Goal: Task Accomplishment & Management: Complete application form

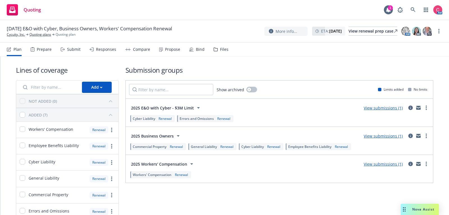
click at [215, 51] on icon at bounding box center [216, 49] width 4 height 3
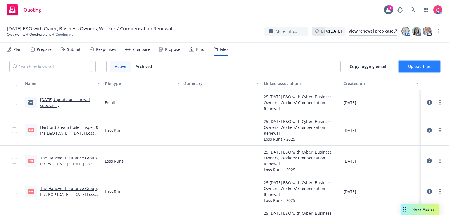
click at [421, 69] on button "Upload files" at bounding box center [419, 66] width 41 height 11
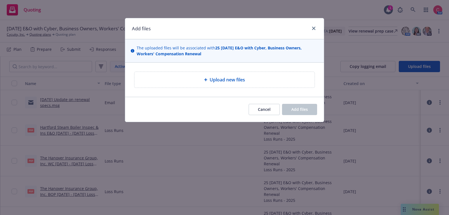
click at [242, 70] on div "Upload new files" at bounding box center [224, 80] width 199 height 34
click at [242, 75] on div "Upload new files" at bounding box center [224, 80] width 180 height 16
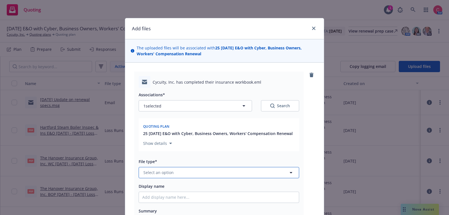
click at [199, 174] on button "Select an option" at bounding box center [219, 172] width 160 height 11
type input "worj"
type textarea "x"
type input "work"
click at [196, 142] on div "Workbook" at bounding box center [218, 142] width 153 height 8
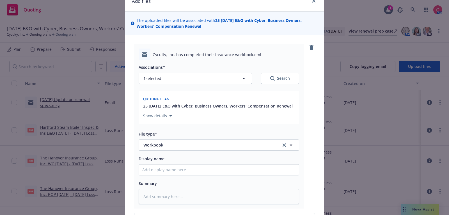
scroll to position [40, 0]
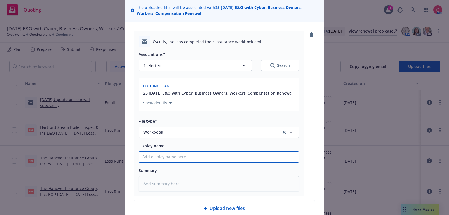
click at [195, 155] on input "Display name" at bounding box center [219, 157] width 160 height 11
type textarea "x"
type input "2"
type textarea "x"
type input "25"
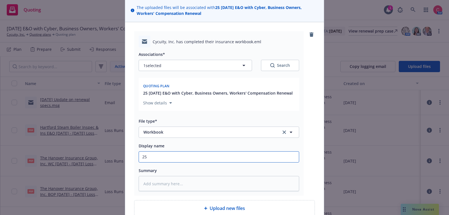
type textarea "x"
type input "25"
type textarea "x"
type input "25 ["
type textarea "x"
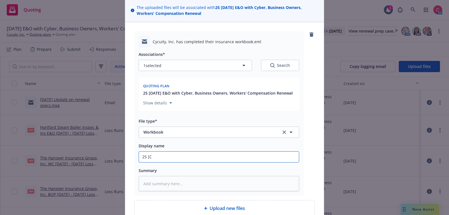
type input "25 [CO"
type textarea "x"
type input "25 [COM"
type textarea "x"
type input "25 [COMP"
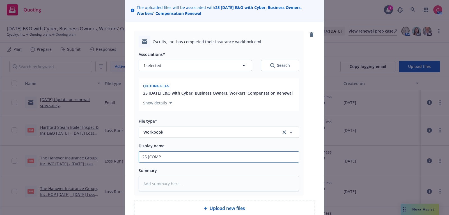
type textarea "x"
type input "25 [COMPL"
type textarea "x"
type input "25 [COMPLT"
type textarea "x"
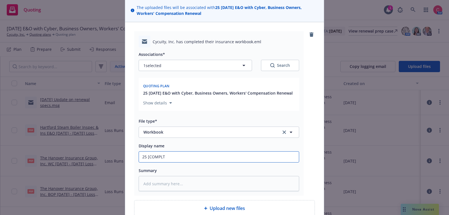
type input "25 [COMPL"
type textarea "x"
type input "25 [COMP"
type textarea "x"
type input "25 [COM"
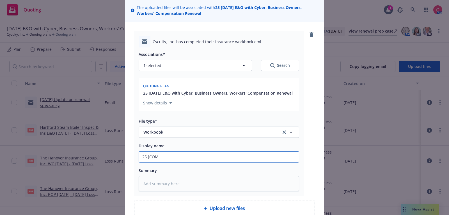
type textarea "x"
type input "25 [CO"
type textarea "x"
type input "25 [C"
type textarea "x"
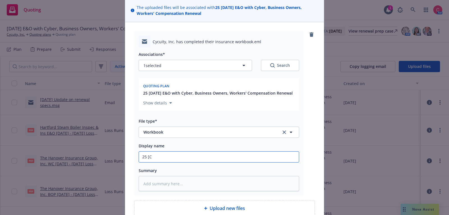
type input "25 ["
type textarea "x"
type input "25"
type textarea "x"
type input "25"
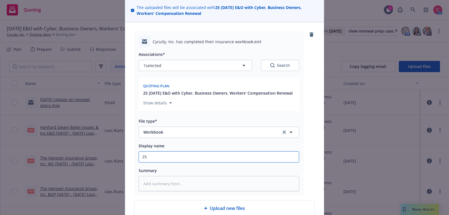
type textarea "x"
type input "2"
type textarea "x"
type input "["
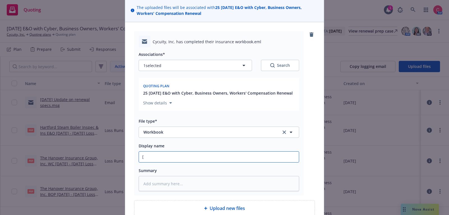
type textarea "x"
type input "[C"
type textarea "x"
type input "[CO"
type textarea "x"
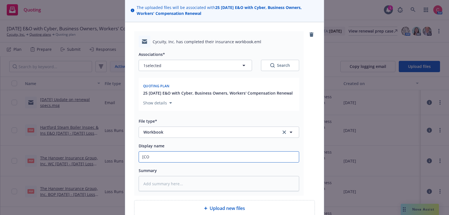
type input "[COM"
type textarea "x"
type input "[COMP"
type textarea "x"
type input "[COMPL"
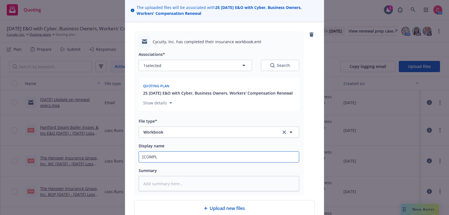
type textarea "x"
type input "[COMPLET"
type textarea "x"
type input "[COMPLETE"
type textarea "x"
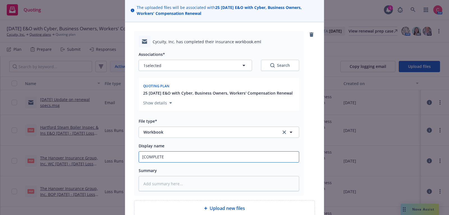
type input "[COMPLETED"
type textarea "x"
type input "[COMPLETED]"
type textarea "x"
type input "[COMPLETED]"
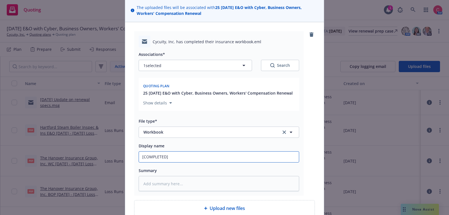
type textarea "x"
type input "[COMPLETED] 2"
type textarea "x"
type input "[COMPLETED] 25"
type textarea "x"
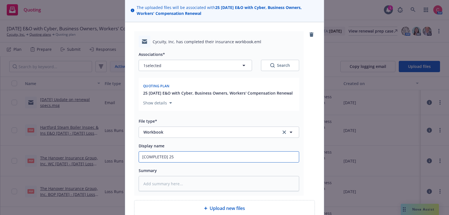
type input "[COMPLETED] 25"
type textarea "x"
type input "[COMPLETED] 25 I"
type textarea "x"
type input "[COMPLETED] 25 In"
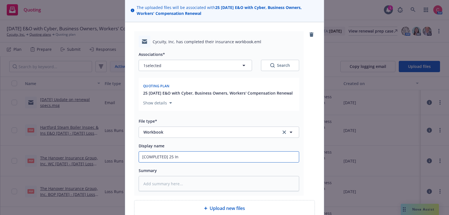
type textarea "x"
type input "[COMPLETED] 25 Ind"
type textarea "x"
type input "[COMPLETED] 25 Indi"
type textarea "x"
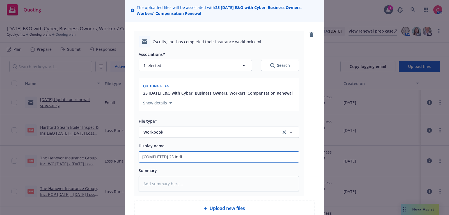
type input "[COMPLETED] 25 Indio"
type textarea "x"
type input "[COMPLETED] 25 Indio"
type textarea "x"
type input "[COMPLETED] 25 Indio W"
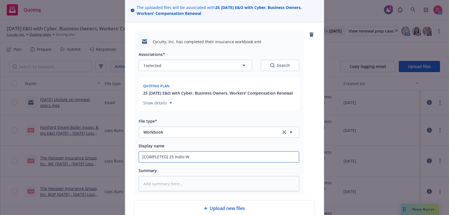
type textarea "x"
type input "[COMPLETED] 25 Indio Wo"
type textarea "x"
type input "[COMPLETED] 25 Indio Wor"
type textarea "x"
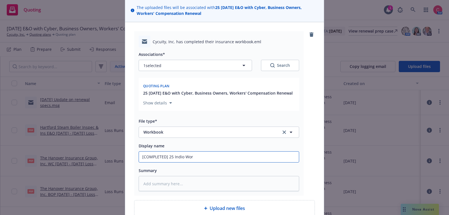
type input "[COMPLETED] 25 Indio Work"
type textarea "x"
type input "[COMPLETED] 25 Indio Workb"
type textarea "x"
type input "[COMPLETED] 25 Indio Workbo"
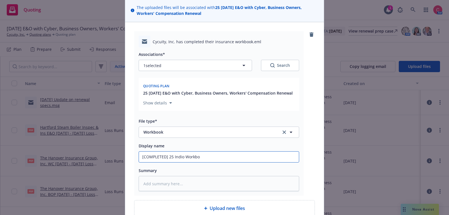
type textarea "x"
type input "[COMPLETED] 25 Indio Workboo"
type textarea "x"
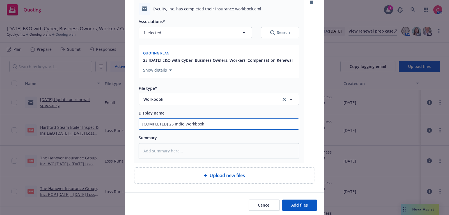
scroll to position [93, 0]
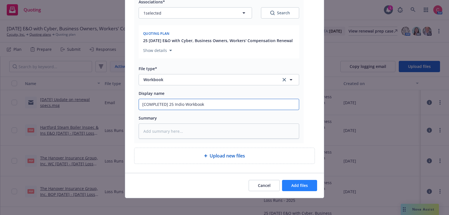
type input "[COMPLETED] 25 Indio Workbook"
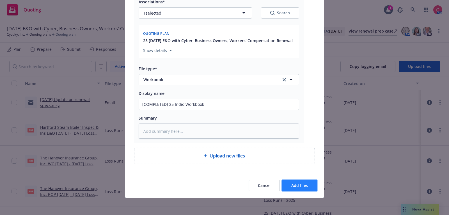
click at [286, 180] on button "Add files" at bounding box center [299, 185] width 35 height 11
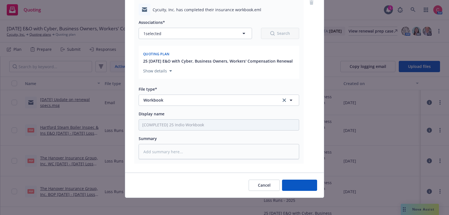
type textarea "x"
